Goal: Transaction & Acquisition: Download file/media

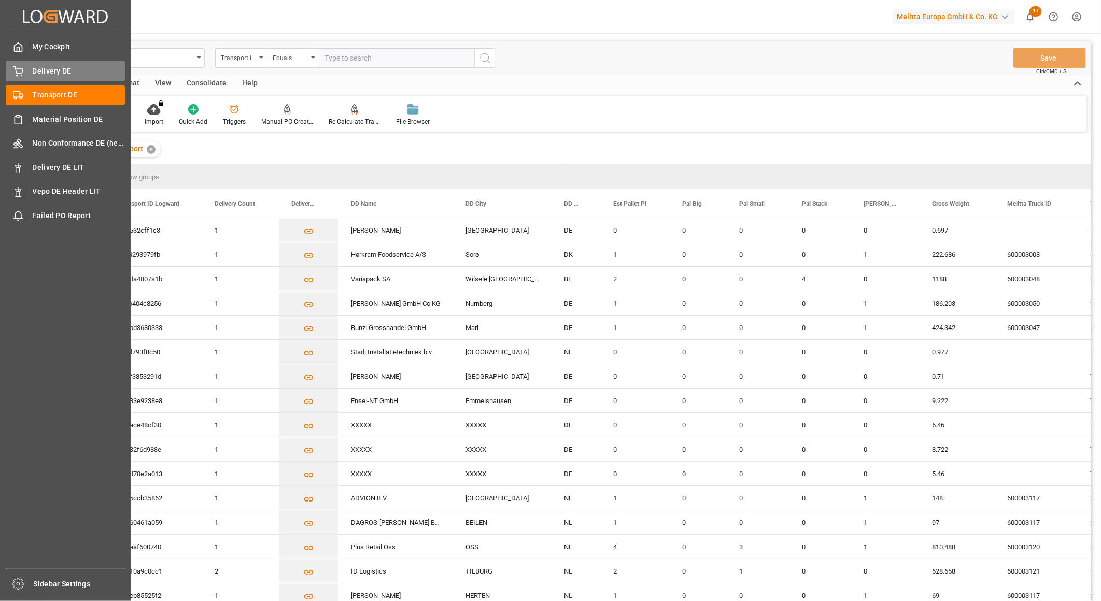
click at [23, 66] on div "Delivery DE Delivery DE" at bounding box center [65, 71] width 119 height 20
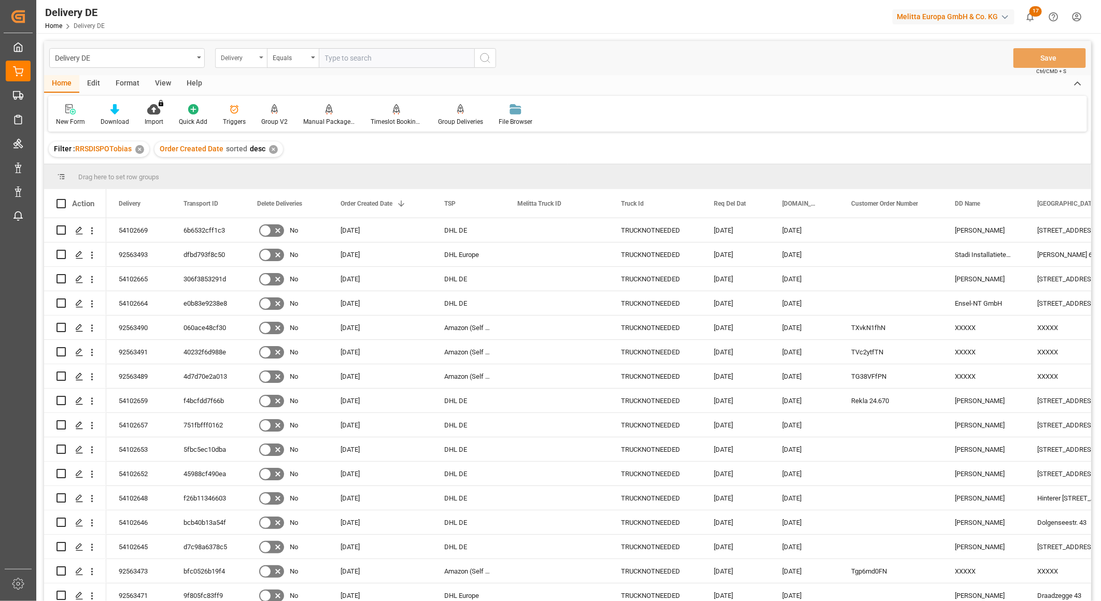
click at [242, 58] on div "Delivery" at bounding box center [238, 57] width 35 height 12
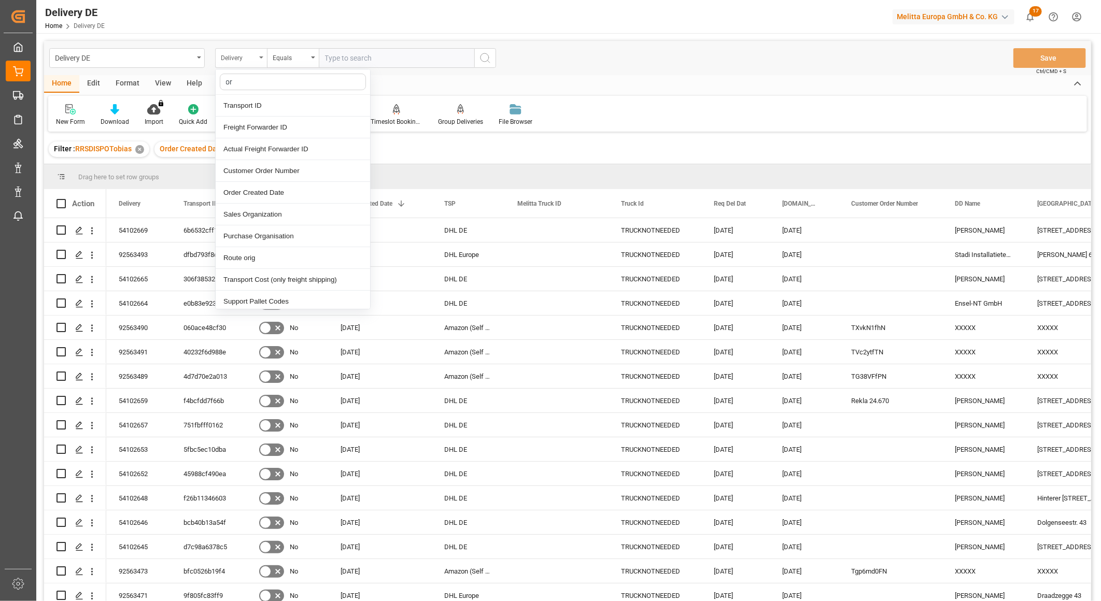
type input "ord"
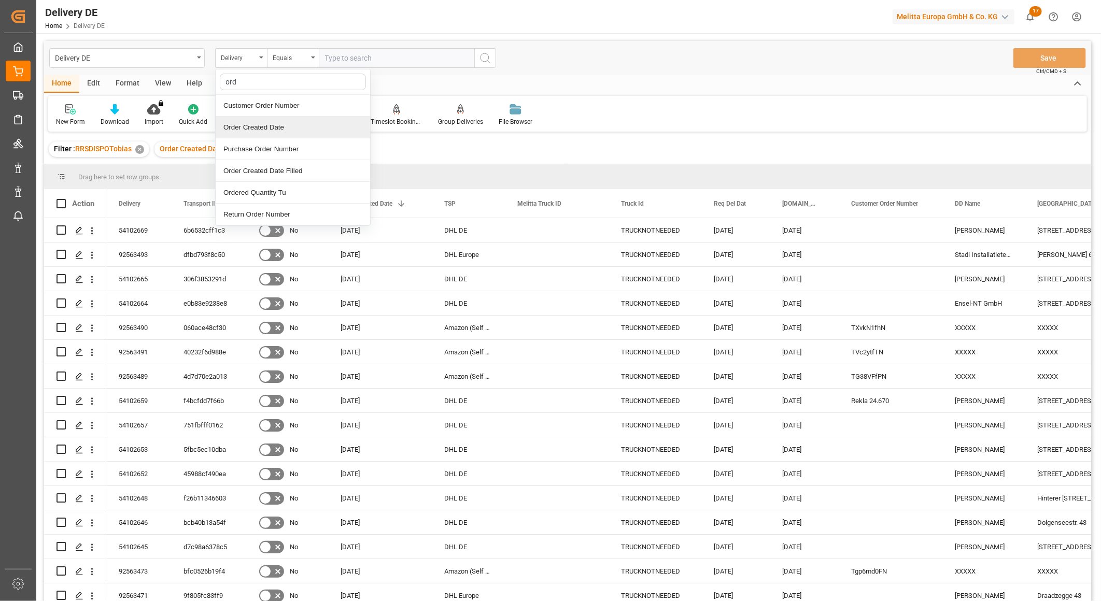
click at [268, 128] on div "Order Created Date" at bounding box center [293, 128] width 155 height 22
click at [303, 57] on div "Equals" at bounding box center [290, 57] width 35 height 12
click at [303, 172] on div "Greater than" at bounding box center [345, 171] width 155 height 22
click at [453, 59] on input "text" at bounding box center [397, 58] width 156 height 20
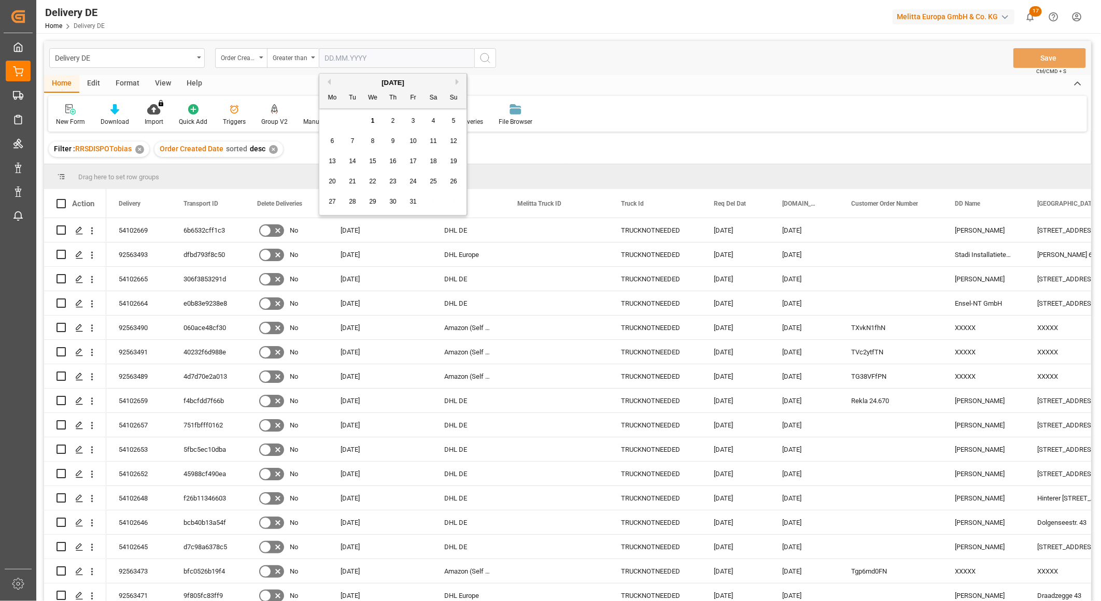
click at [414, 160] on span "17" at bounding box center [413, 161] width 7 height 7
type input "[DATE]"
click at [485, 58] on icon "search button" at bounding box center [485, 58] width 12 height 12
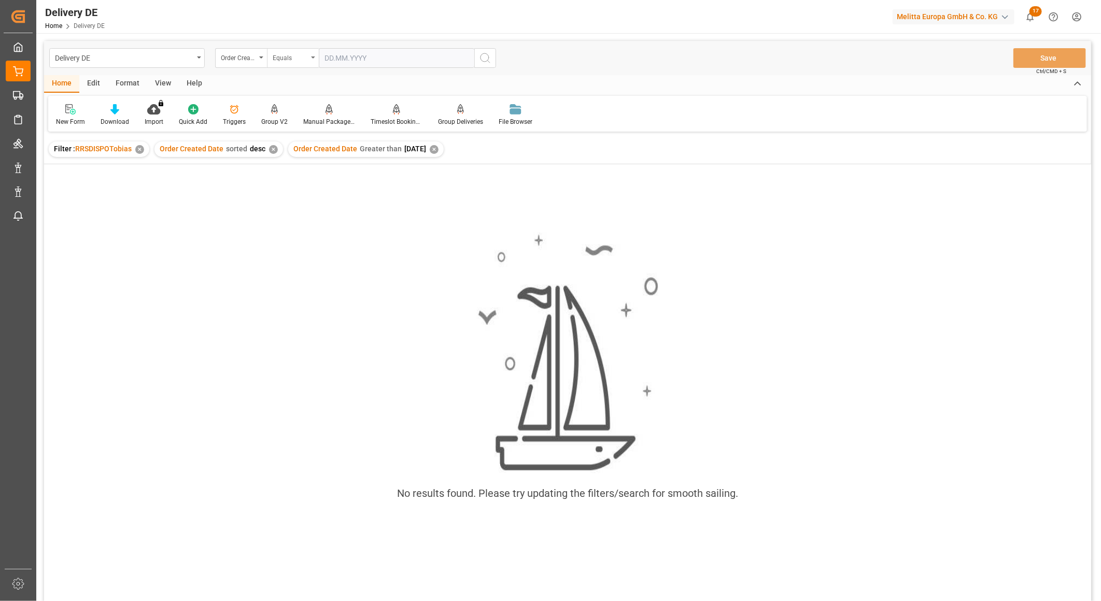
click at [299, 56] on div "Equals" at bounding box center [290, 57] width 35 height 12
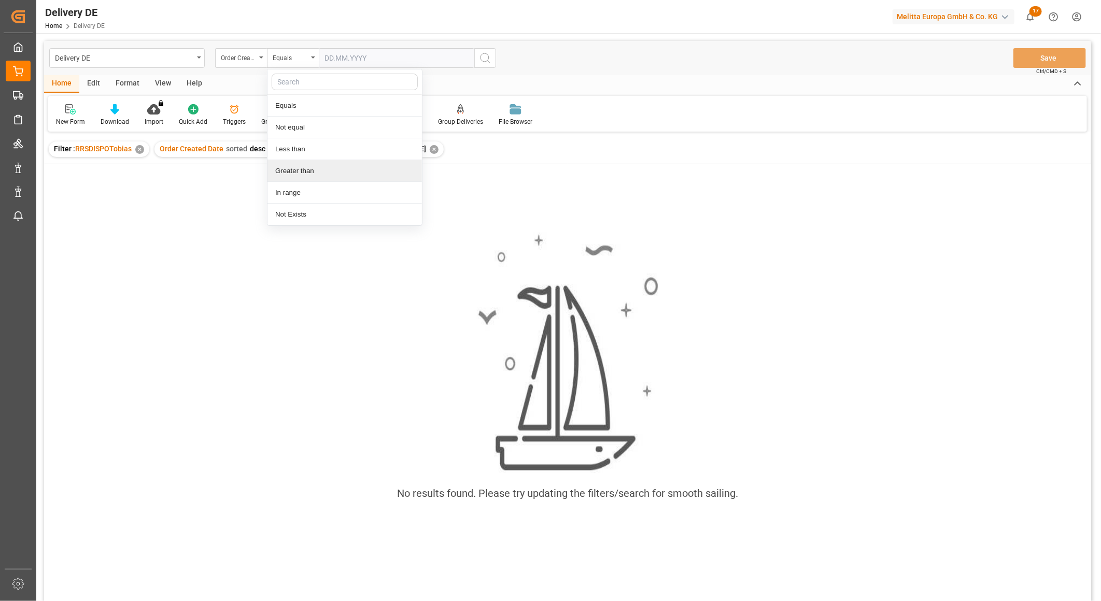
click at [323, 164] on div "Greater than" at bounding box center [345, 171] width 155 height 22
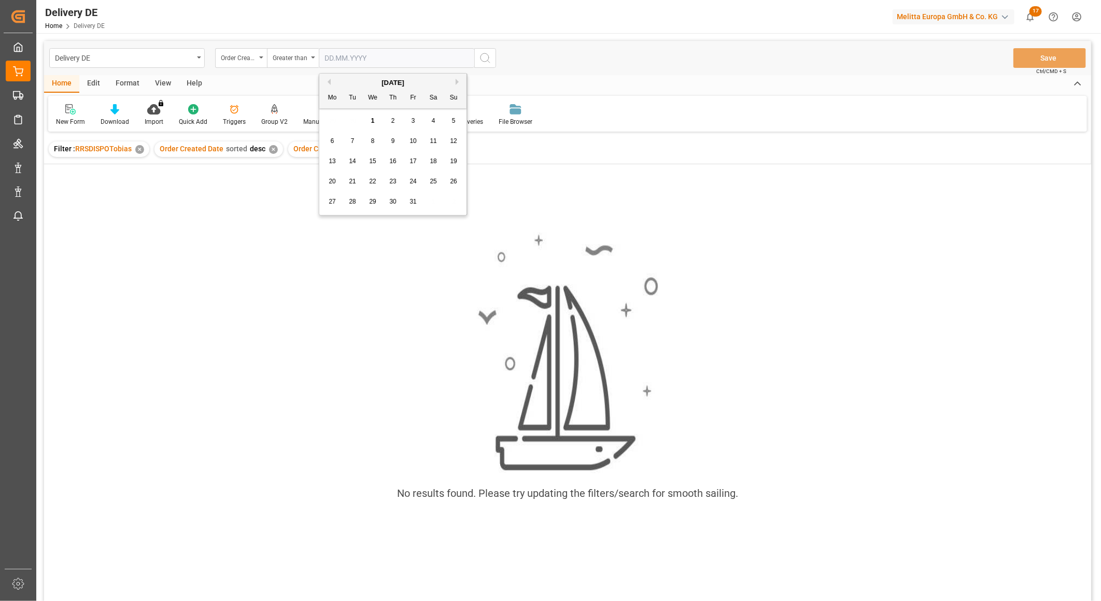
click at [411, 60] on input "text" at bounding box center [397, 58] width 156 height 20
click at [330, 83] on button "Previous Month" at bounding box center [328, 82] width 6 height 6
click at [372, 162] on span "17" at bounding box center [372, 161] width 7 height 7
type input "[DATE]"
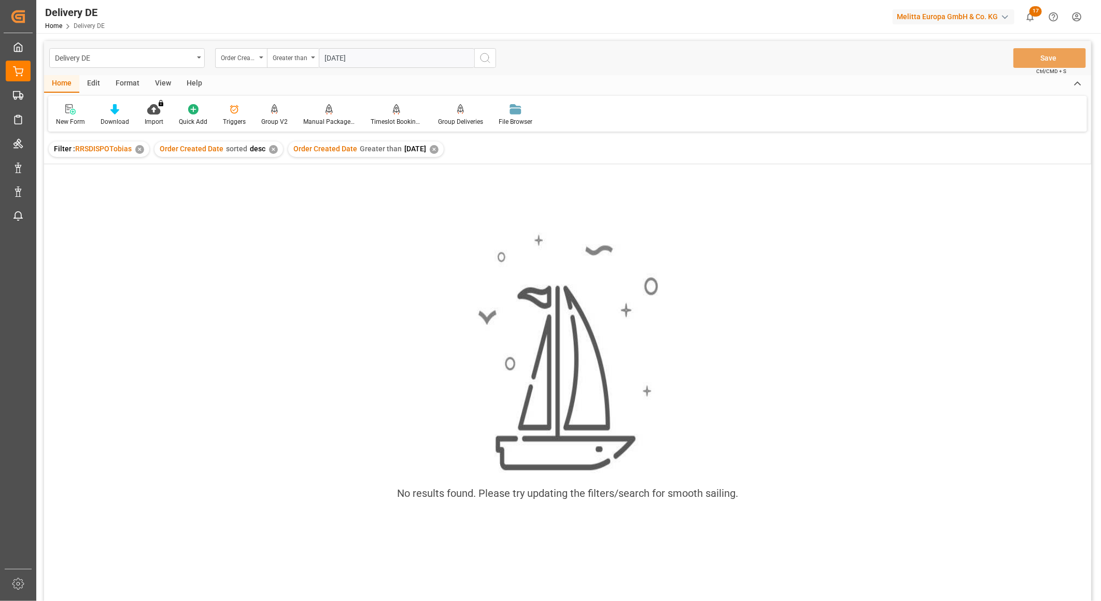
click at [485, 60] on icon "search button" at bounding box center [485, 58] width 12 height 12
click at [439, 148] on div "✕" at bounding box center [434, 149] width 9 height 9
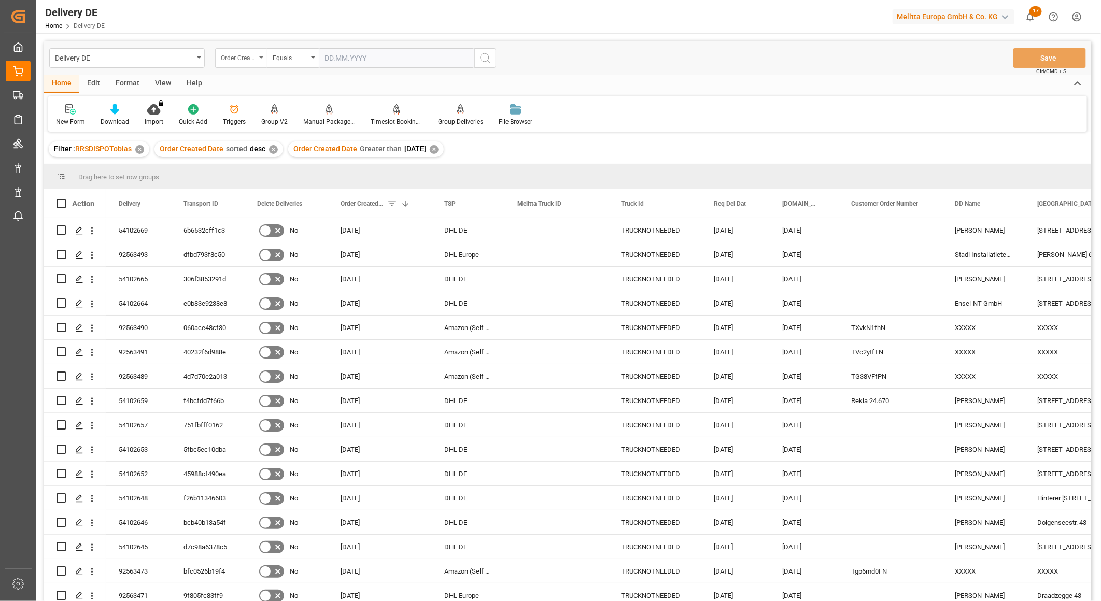
click at [228, 58] on div "Order Created Date" at bounding box center [238, 57] width 35 height 12
type input "rout"
click at [261, 128] on div "Route" at bounding box center [293, 128] width 155 height 22
click at [285, 56] on div "Equals" at bounding box center [290, 57] width 35 height 12
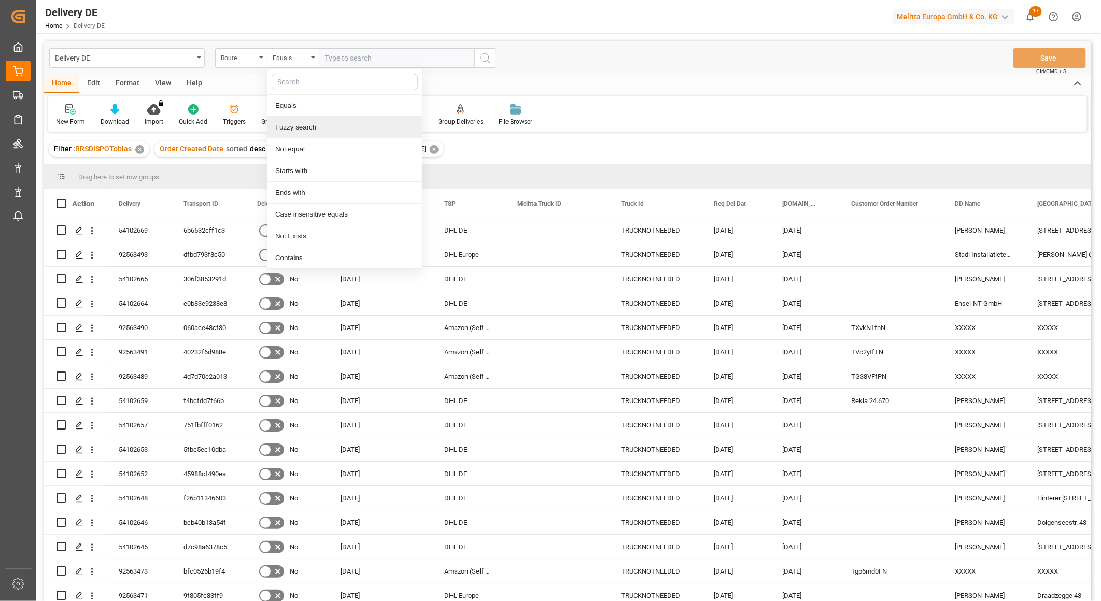
click at [293, 130] on div "Fuzzy search" at bounding box center [345, 128] width 155 height 22
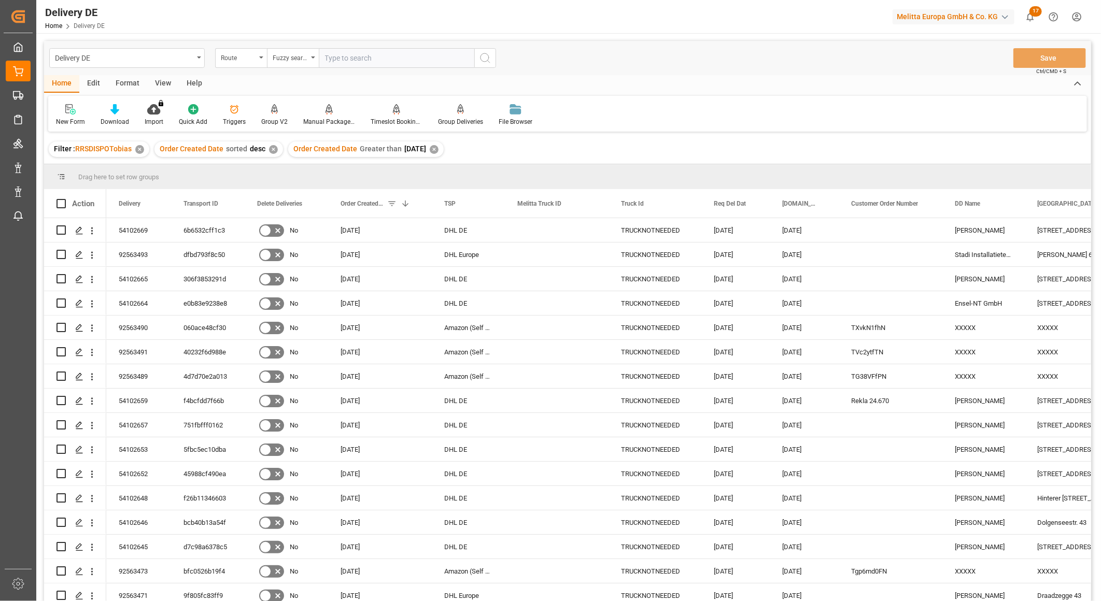
click at [335, 59] on input "text" at bounding box center [397, 58] width 156 height 20
type input "DE"
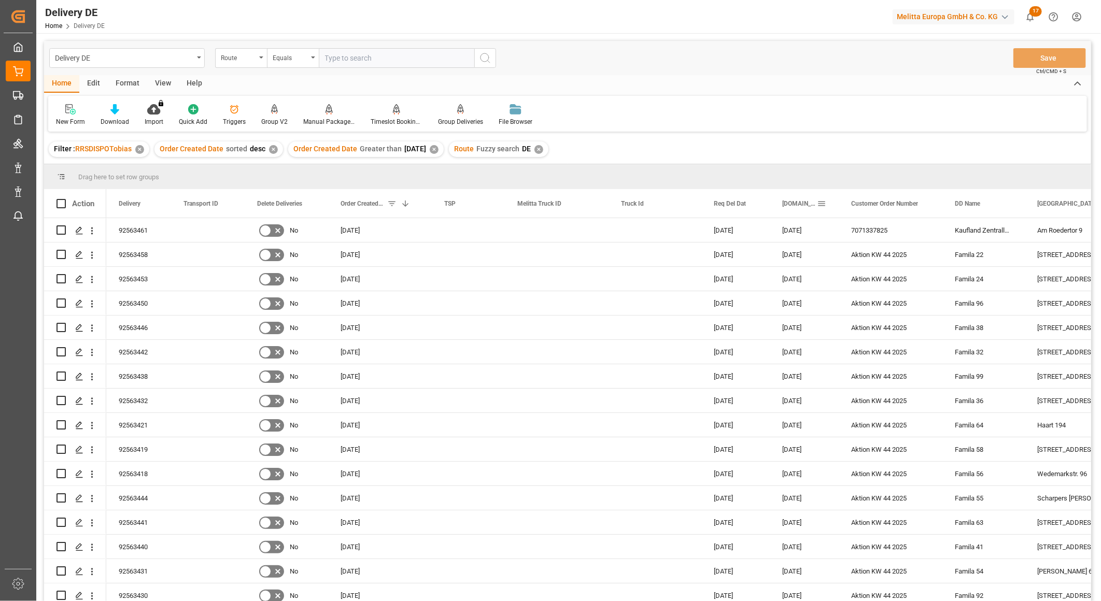
click at [825, 203] on span at bounding box center [821, 203] width 9 height 9
click at [926, 201] on span "columns" at bounding box center [930, 205] width 9 height 9
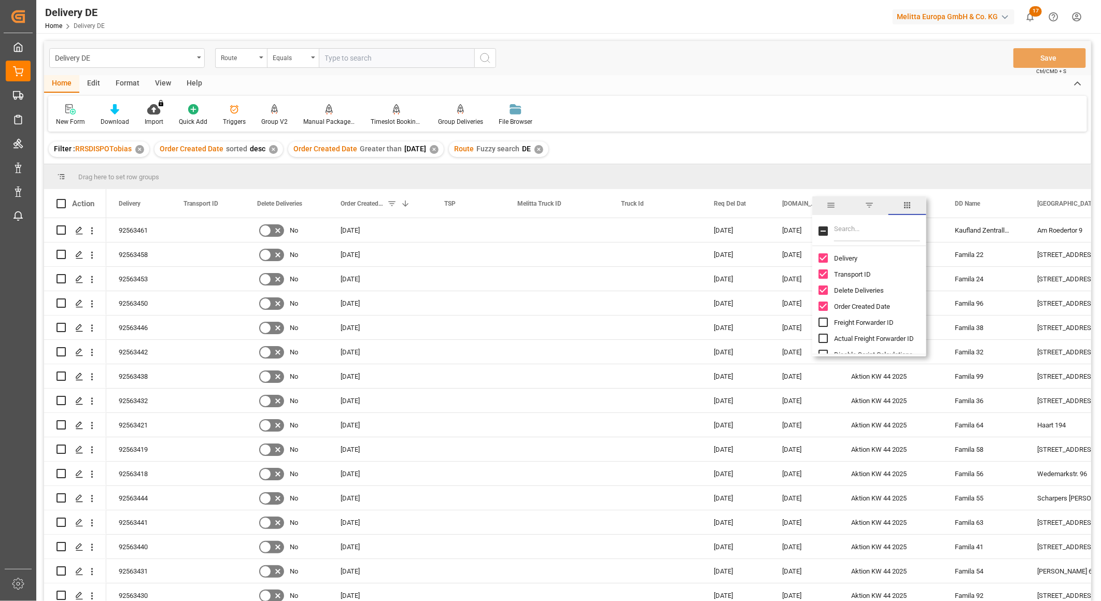
click at [874, 229] on input "Filter Columns Input" at bounding box center [877, 231] width 86 height 21
type input "act"
click at [825, 275] on input "Actual Goods Issue Date column toggle visibility (hidden)" at bounding box center [823, 274] width 9 height 9
checkbox input "true"
checkbox input "false"
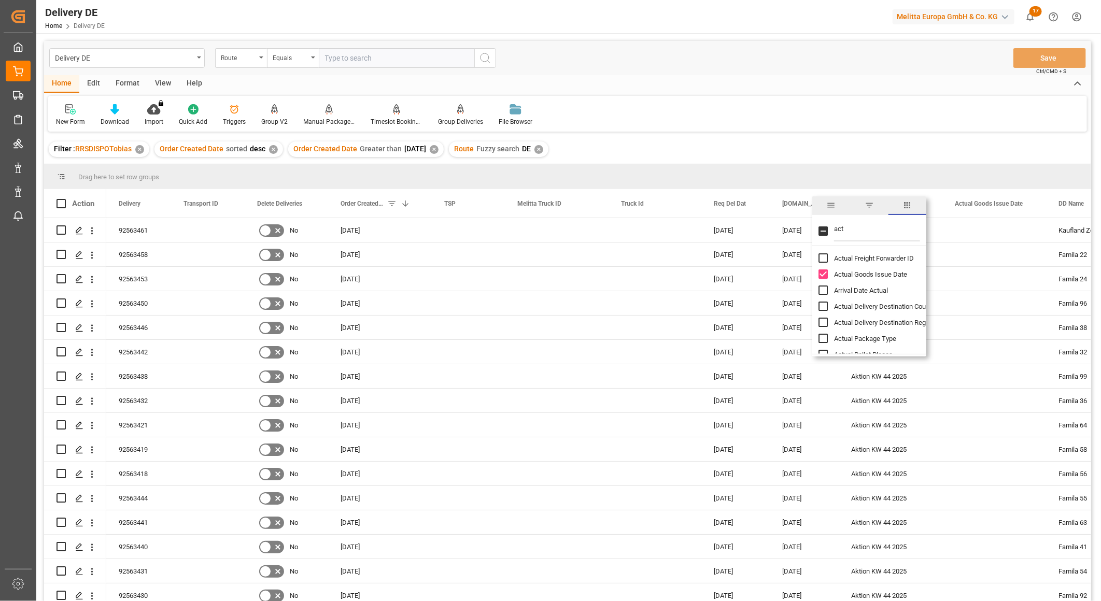
click at [822, 292] on input "Arrival Date Actual column toggle visibility (hidden)" at bounding box center [823, 290] width 9 height 9
checkbox input "true"
drag, startPoint x: 850, startPoint y: 231, endPoint x: 833, endPoint y: 231, distance: 17.1
click at [832, 231] on div "act" at bounding box center [869, 231] width 114 height 29
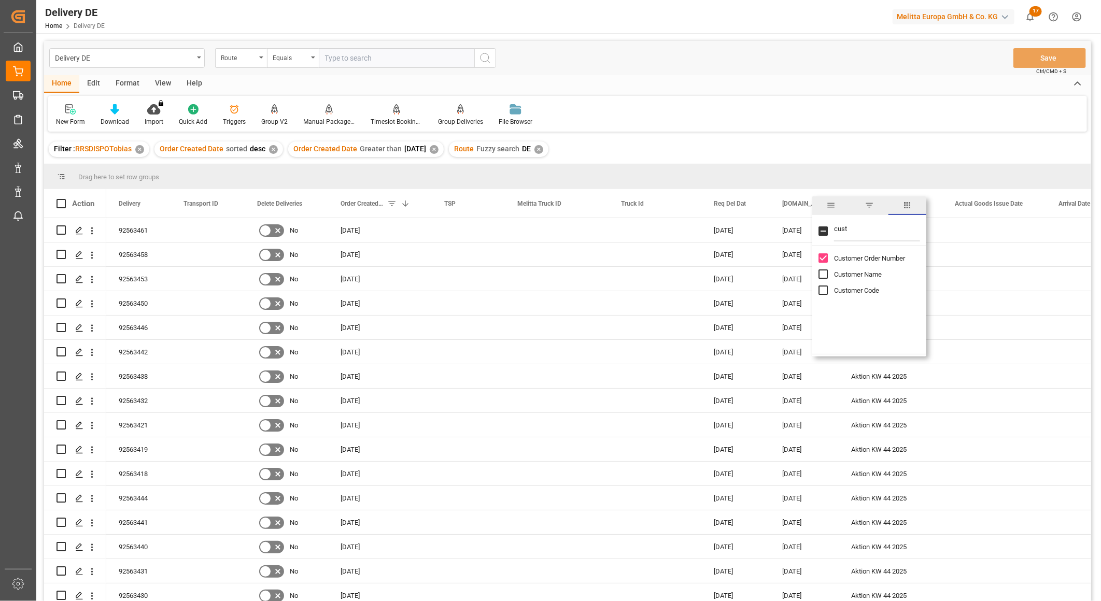
type input "cust"
click at [823, 273] on input "Customer Name column toggle visibility (hidden)" at bounding box center [823, 274] width 9 height 9
checkbox input "true"
click at [822, 291] on input "Customer Code column toggle visibility (hidden)" at bounding box center [823, 290] width 9 height 9
checkbox input "true"
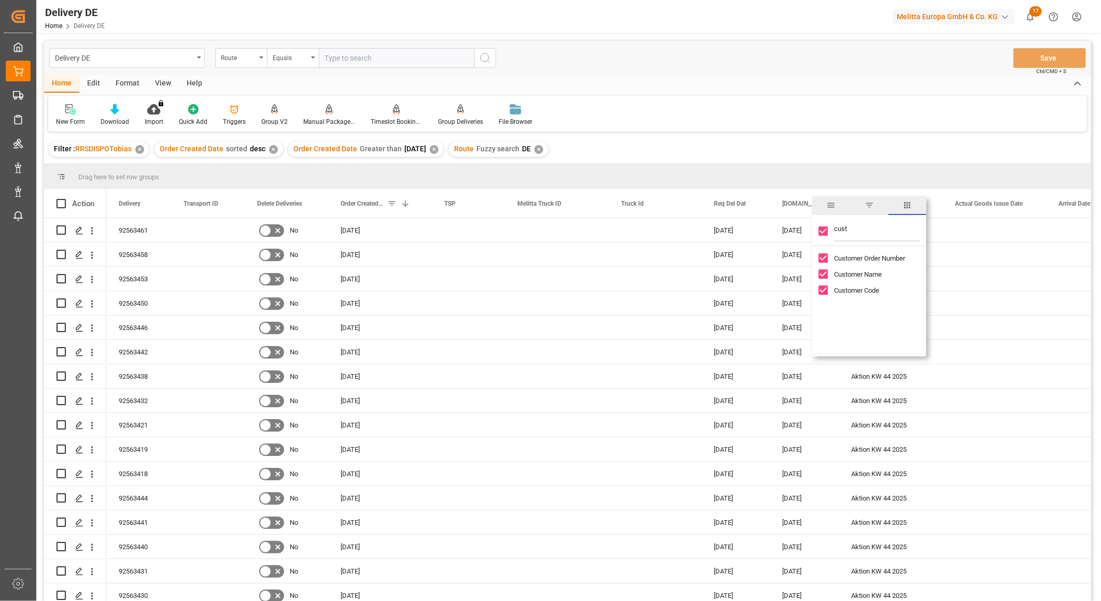
checkbox input "true"
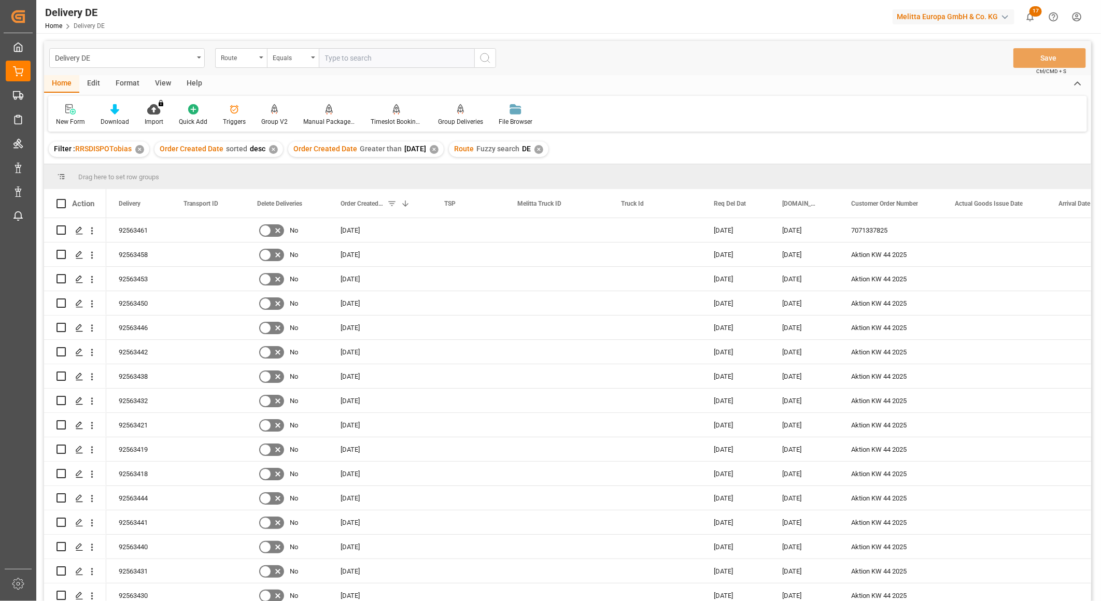
click at [824, 116] on div "New Form Download Import You don't have permission for this feature. Contact ad…" at bounding box center [567, 114] width 1039 height 36
click at [113, 117] on div "Download" at bounding box center [115, 121] width 29 height 9
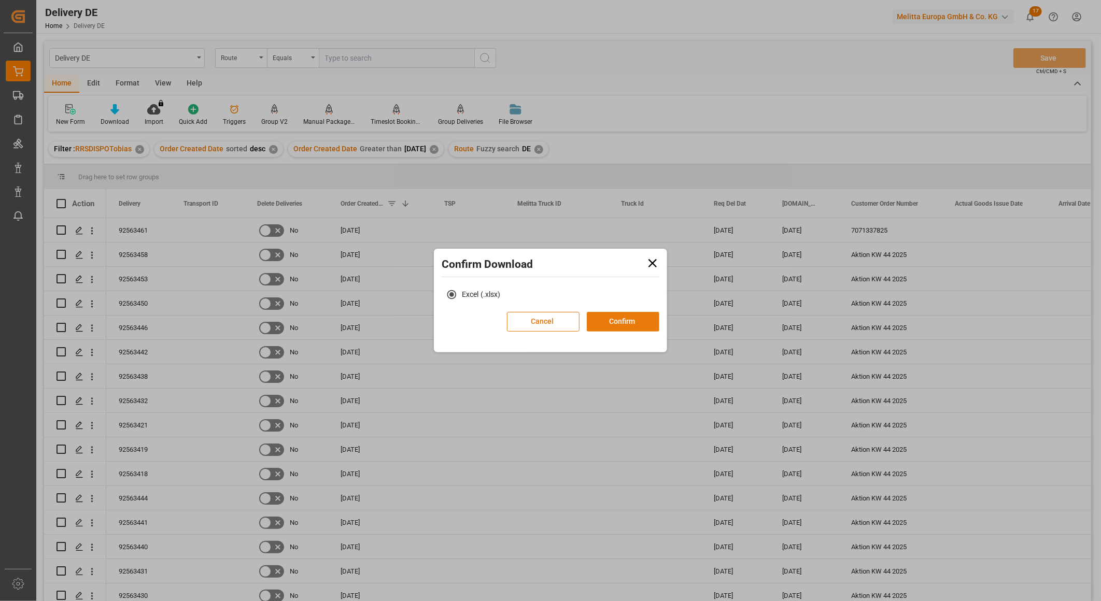
click at [633, 317] on button "Confirm" at bounding box center [623, 322] width 73 height 20
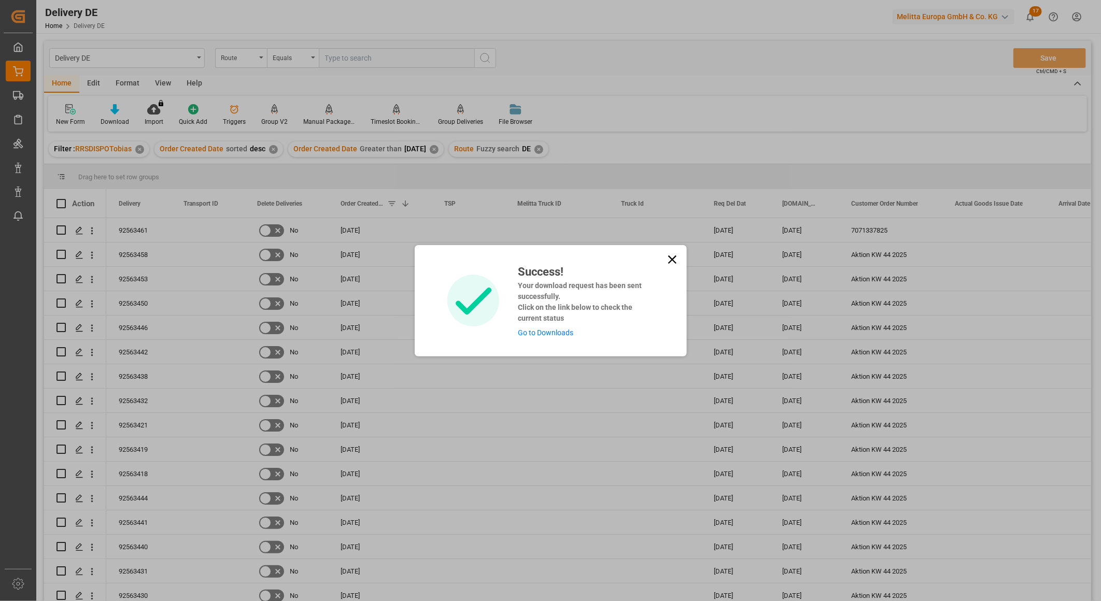
click at [551, 329] on link "Go to Downloads" at bounding box center [545, 333] width 55 height 8
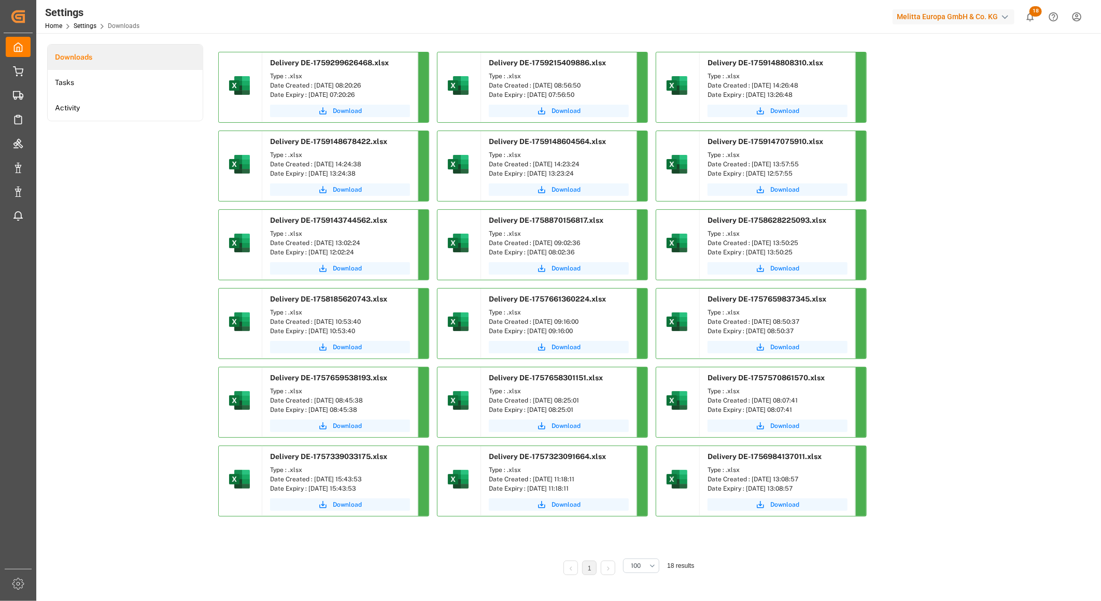
click at [965, 250] on div "Delivery DE-1759299626468.xlsx Type : .xlsx Date Created : [DATE] 08:20:26 Date…" at bounding box center [626, 288] width 817 height 473
click at [343, 113] on span "Download" at bounding box center [347, 110] width 29 height 9
